Goal: Navigation & Orientation: Find specific page/section

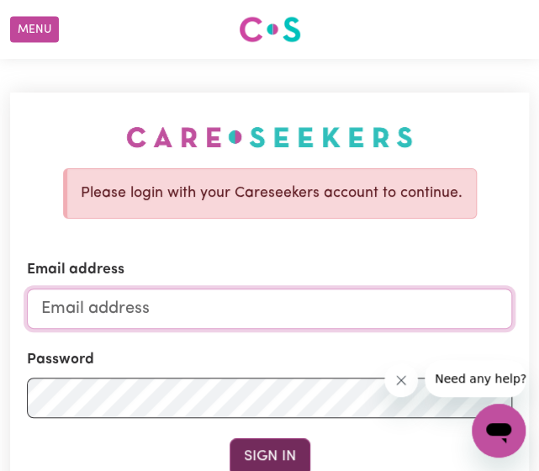
type input "[EMAIL_ADDRESS][DOMAIN_NAME]"
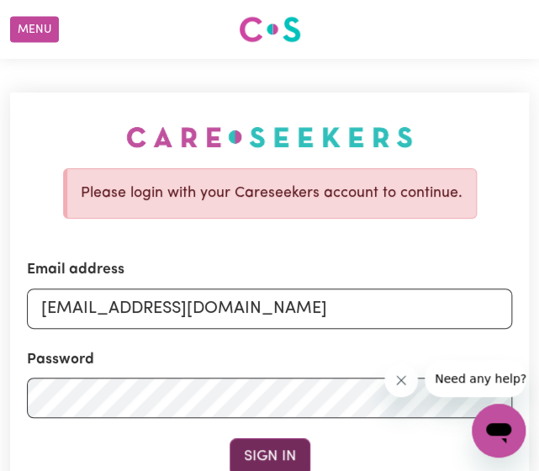
click at [300, 448] on button "Sign In" at bounding box center [270, 456] width 81 height 37
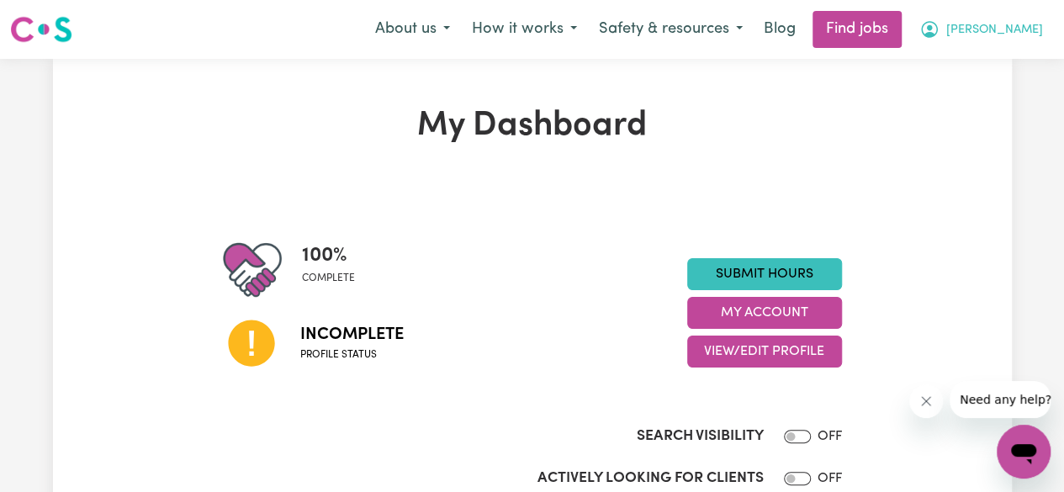
click at [539, 35] on span "[PERSON_NAME]" at bounding box center [995, 30] width 97 height 19
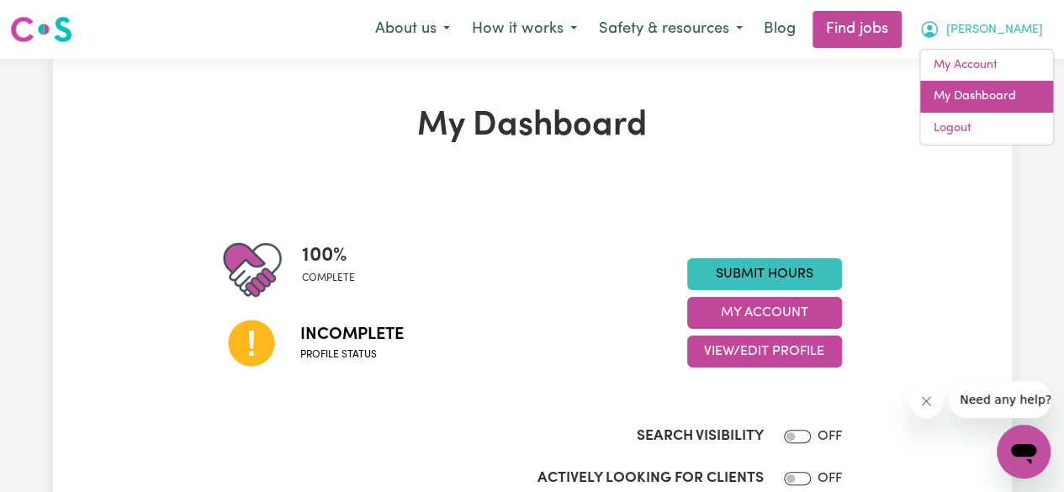
click at [539, 93] on link "My Dashboard" at bounding box center [987, 97] width 133 height 32
click at [539, 96] on link "My Dashboard" at bounding box center [987, 97] width 133 height 32
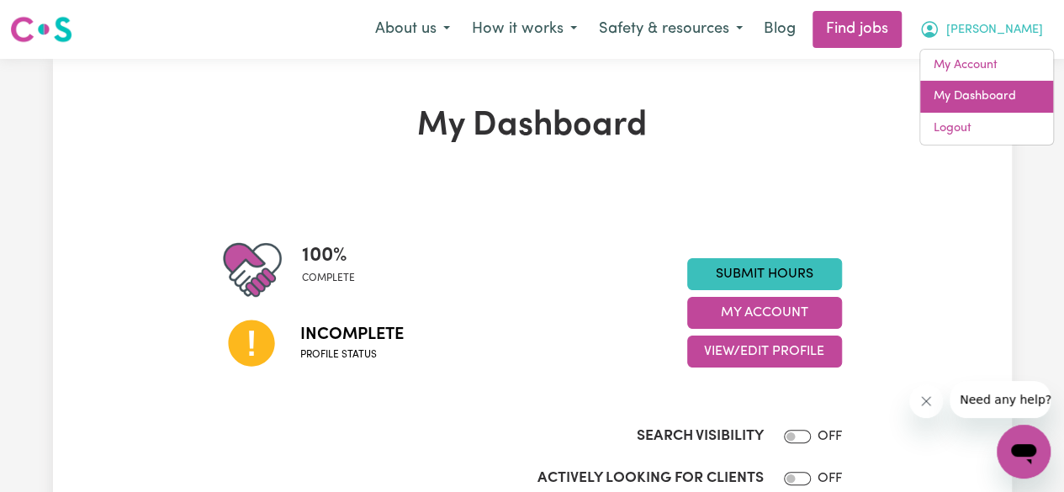
click at [539, 96] on link "My Dashboard" at bounding box center [987, 97] width 133 height 32
click at [539, 86] on link "My Dashboard" at bounding box center [987, 97] width 133 height 32
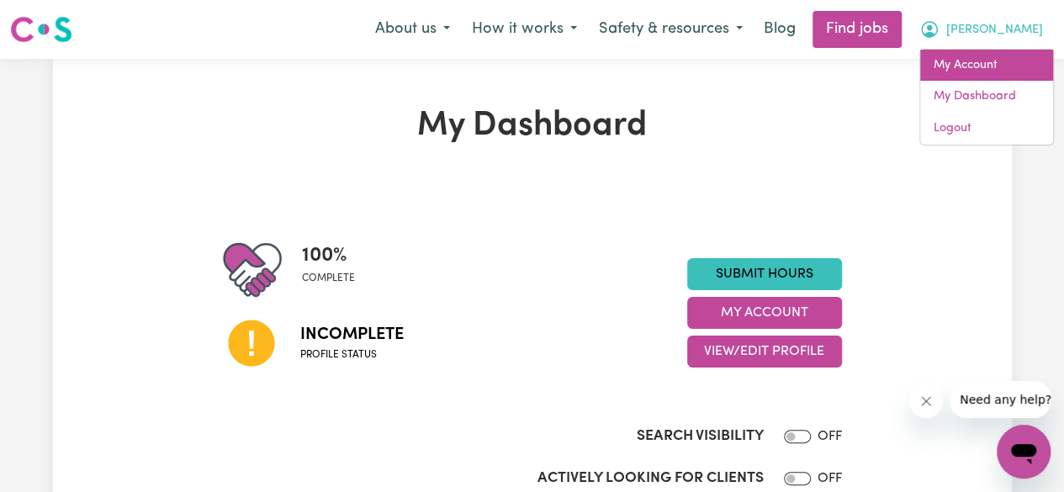
click at [539, 58] on link "My Account" at bounding box center [987, 66] width 133 height 32
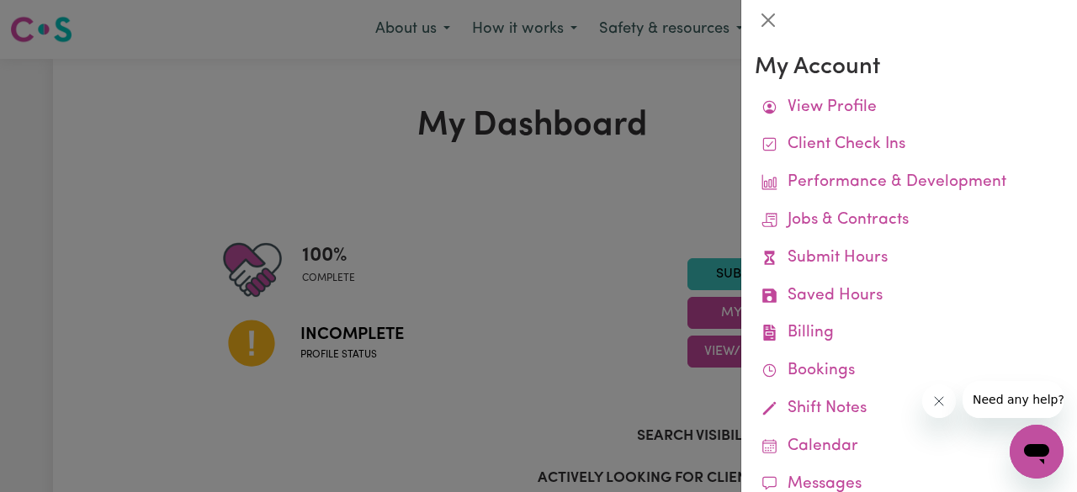
click at [539, 159] on div at bounding box center [538, 246] width 1077 height 492
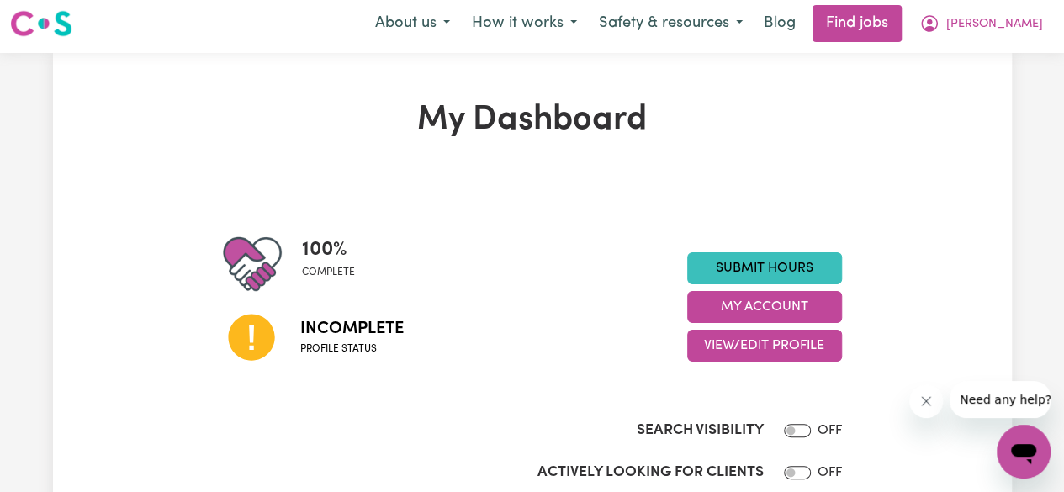
scroll to position [5, 0]
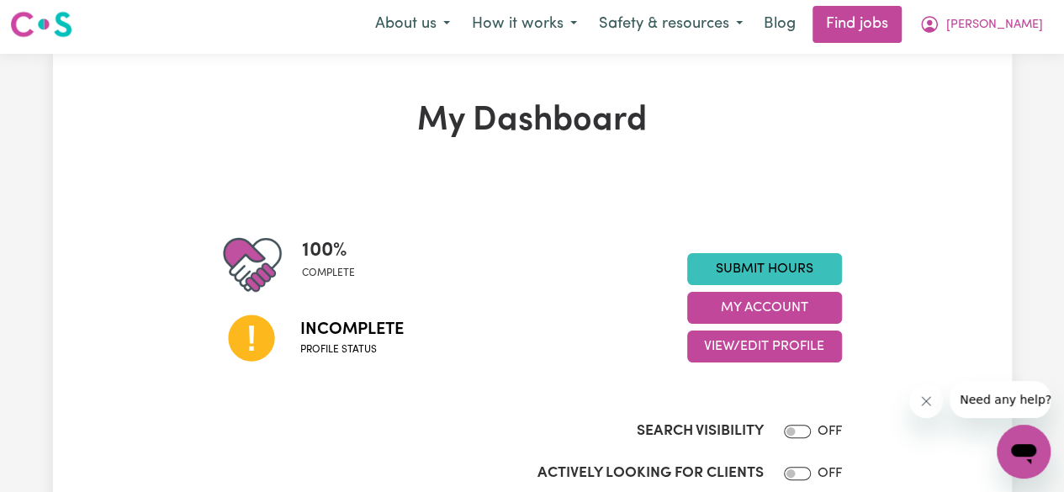
click at [371, 333] on span "Incomplete" at bounding box center [351, 329] width 103 height 25
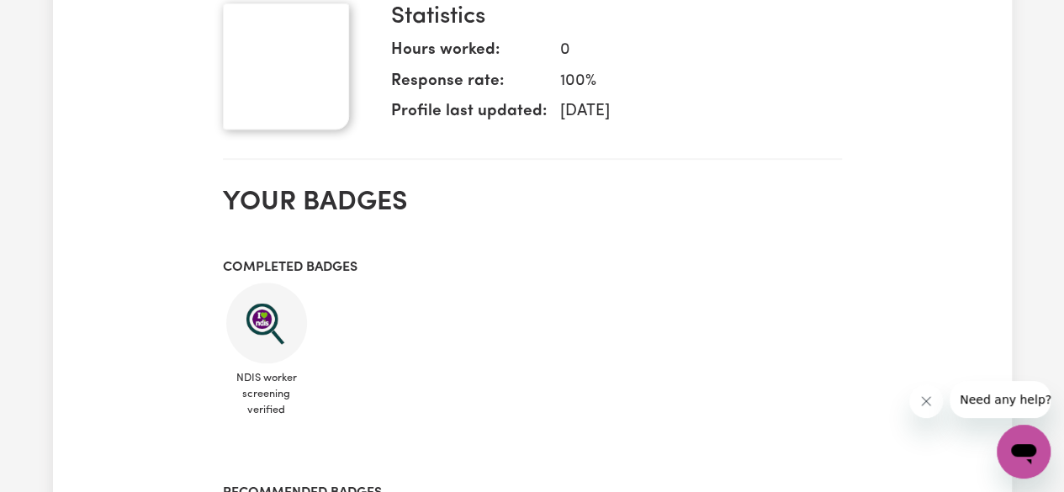
scroll to position [592, 0]
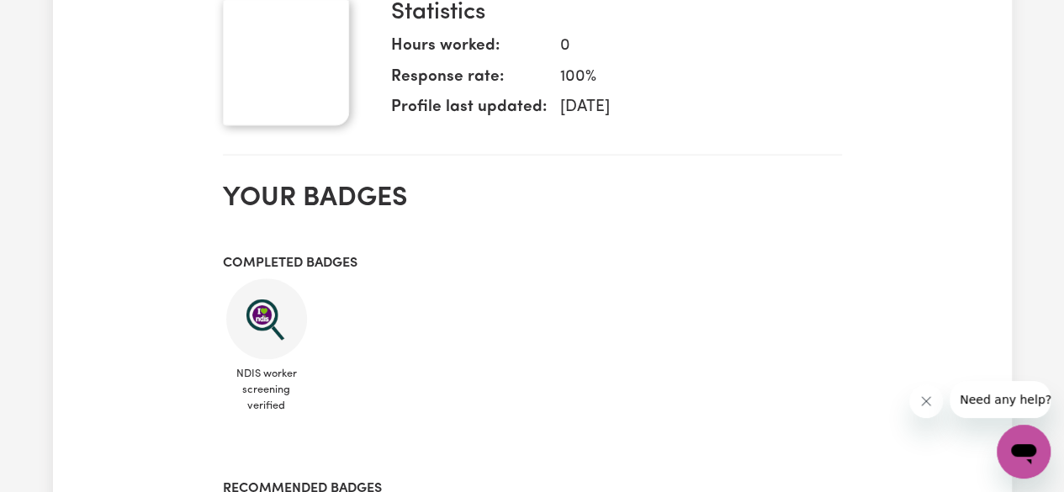
click at [539, 135] on div "Statistics Hours worked: 0 Response rate: 100 % Profile last updated: [DATE]" at bounding box center [610, 69] width 464 height 141
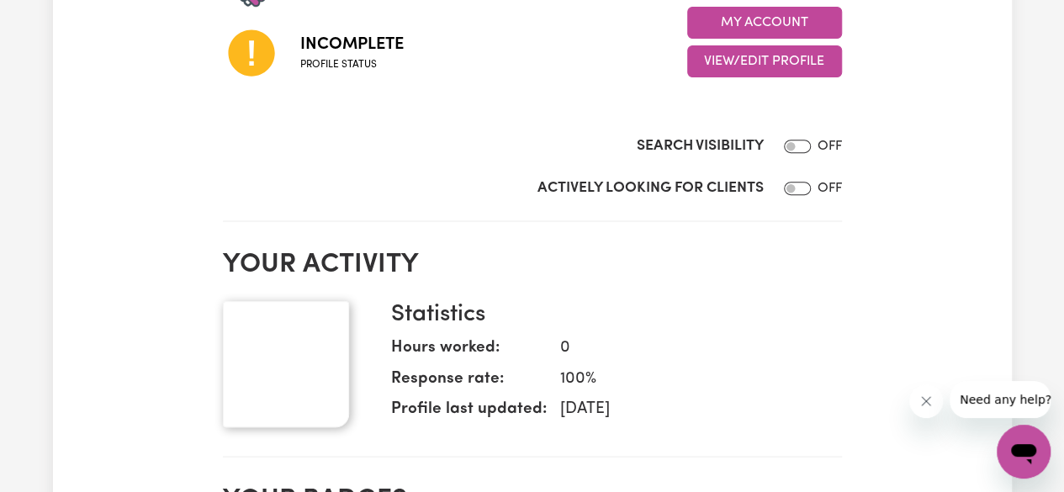
scroll to position [0, 0]
